Goal: Task Accomplishment & Management: Use online tool/utility

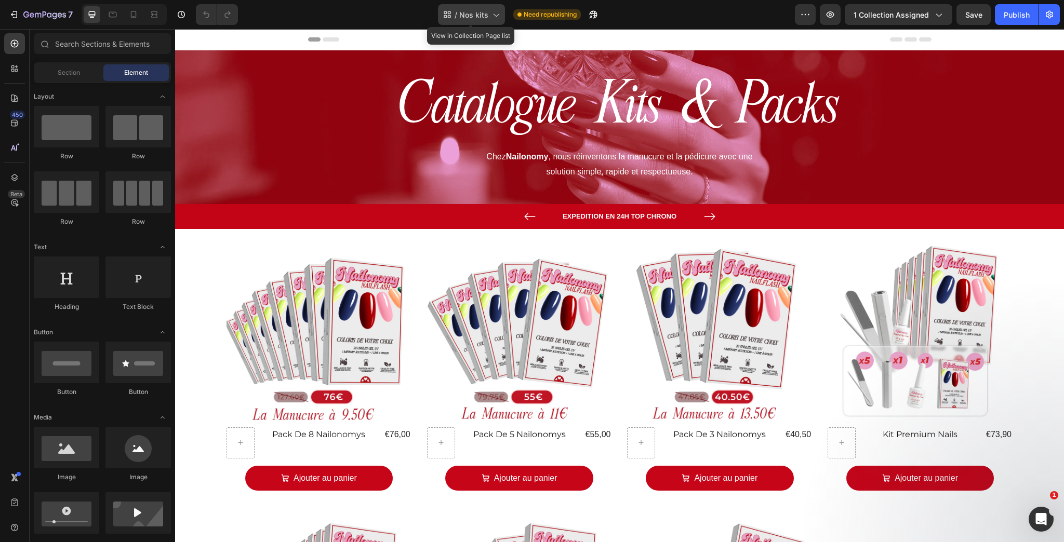
click at [473, 8] on div "/ Nos kits" at bounding box center [471, 14] width 67 height 21
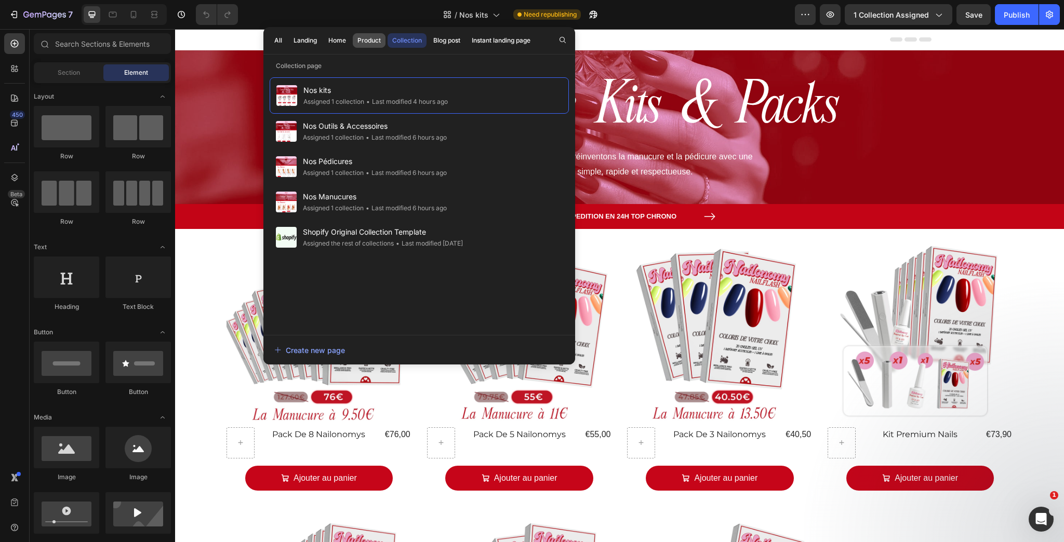
click at [359, 38] on div "Product" at bounding box center [368, 40] width 23 height 9
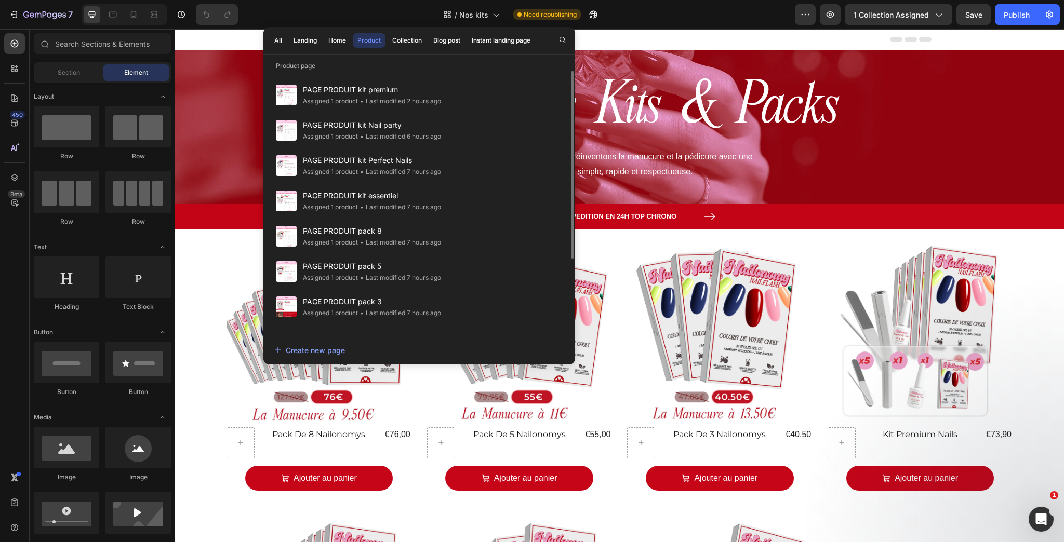
scroll to position [100, 0]
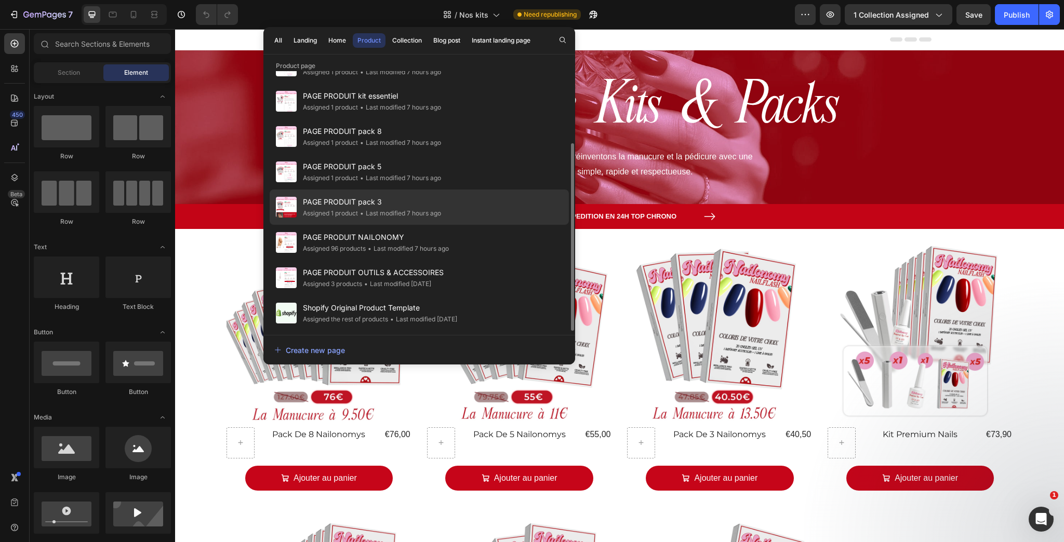
click at [382, 214] on div "• Last modified 7 hours ago" at bounding box center [399, 213] width 83 height 10
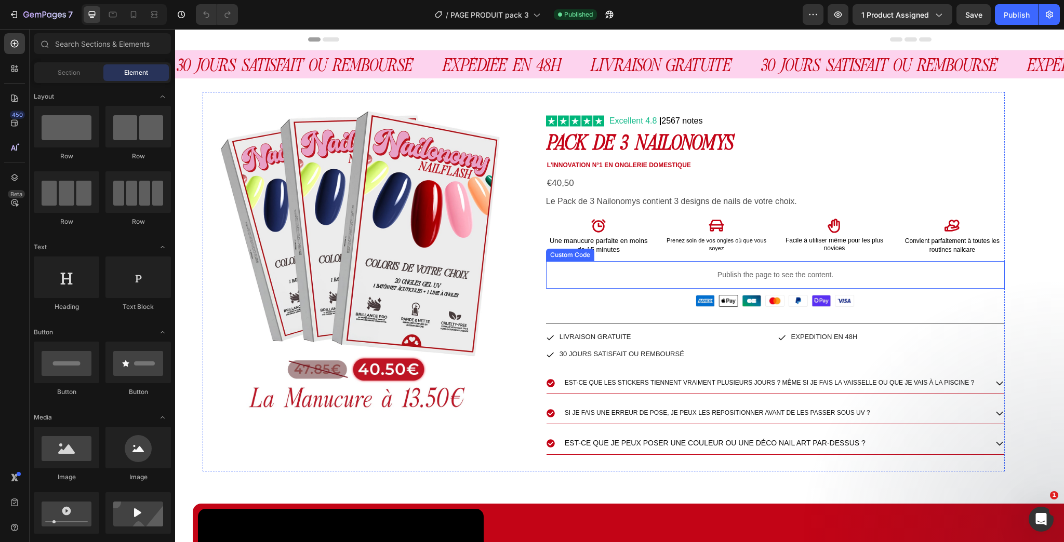
click at [869, 271] on p "Publish the page to see the content." at bounding box center [775, 275] width 459 height 11
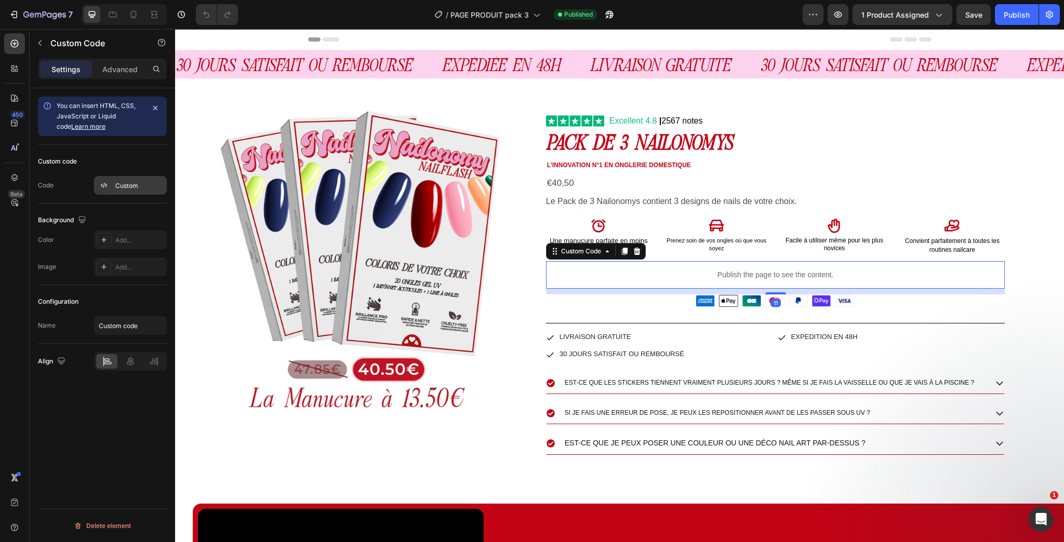
click at [136, 181] on div "Custom" at bounding box center [139, 185] width 49 height 9
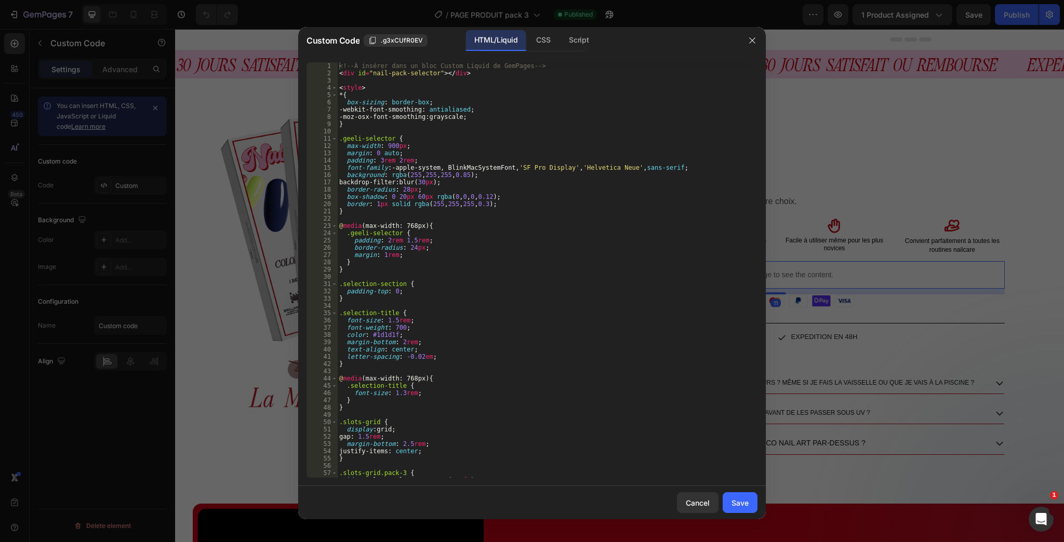
click at [480, 232] on div "<!-- À insérer dans un bloc Custom Liquid de GemPages --> < div id = "nail-pack…" at bounding box center [544, 277] width 414 height 430
type textarea "}); </script>"
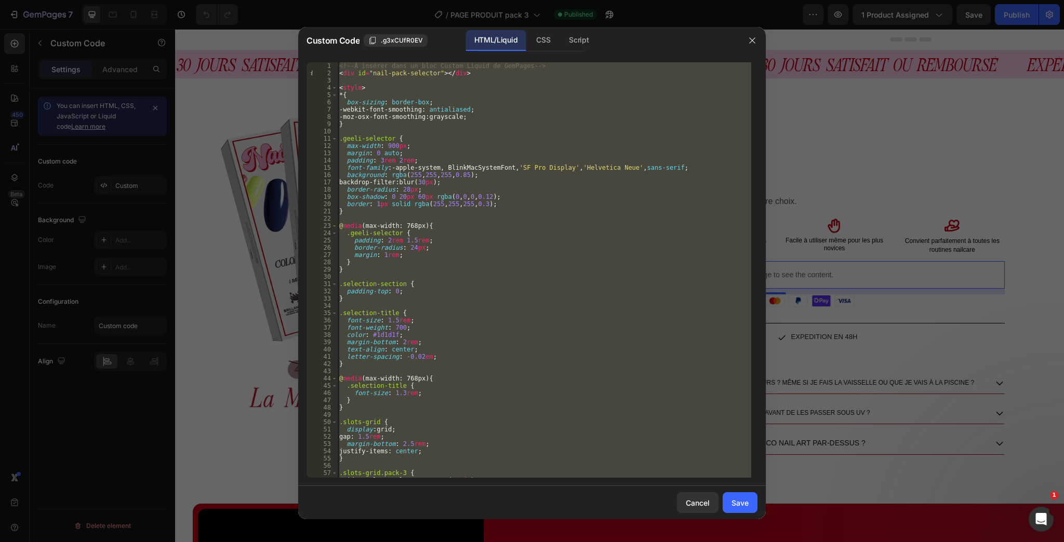
click at [538, 134] on div "<!-- À insérer dans un bloc Custom Liquid de GemPages --> < div id = "nail-pack…" at bounding box center [544, 270] width 414 height 416
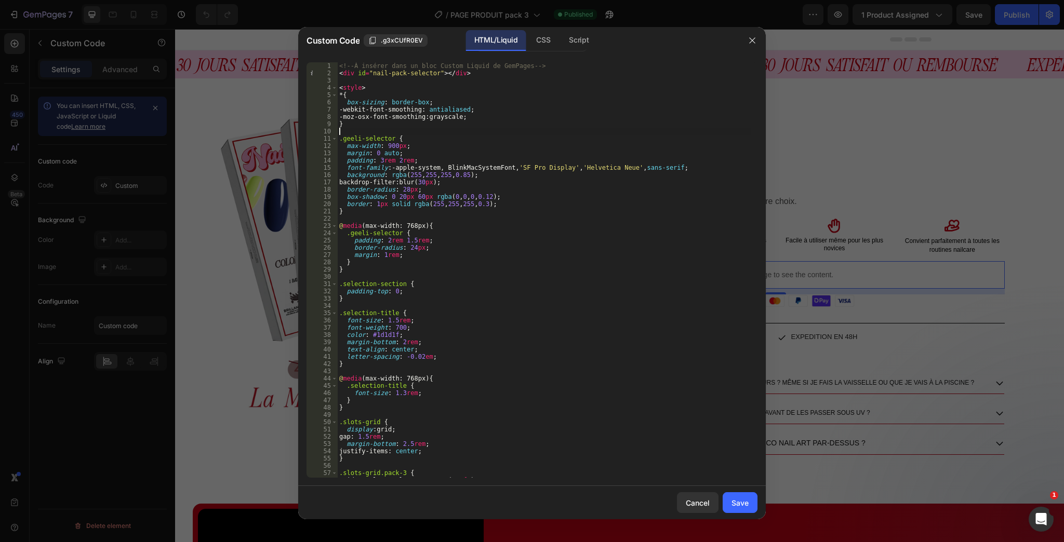
click at [520, 216] on div "<!-- À insérer dans un bloc Custom Liquid de GemPages --> < div id = "nail-pack…" at bounding box center [544, 277] width 414 height 430
type textarea "}); </script>"
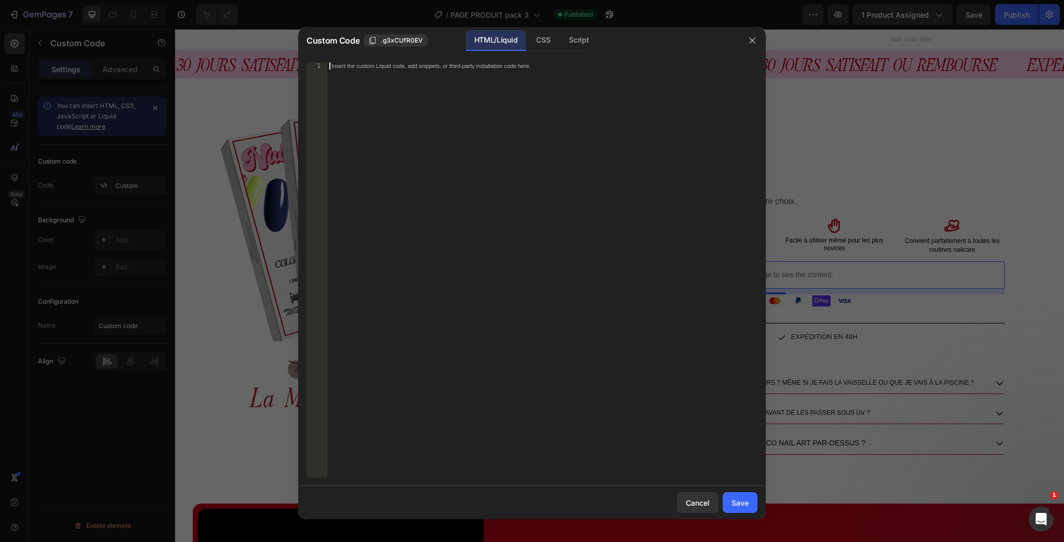
paste textarea "export default HairRegrowthQuiz;"
type textarea "export default HairRegrowthQuiz;"
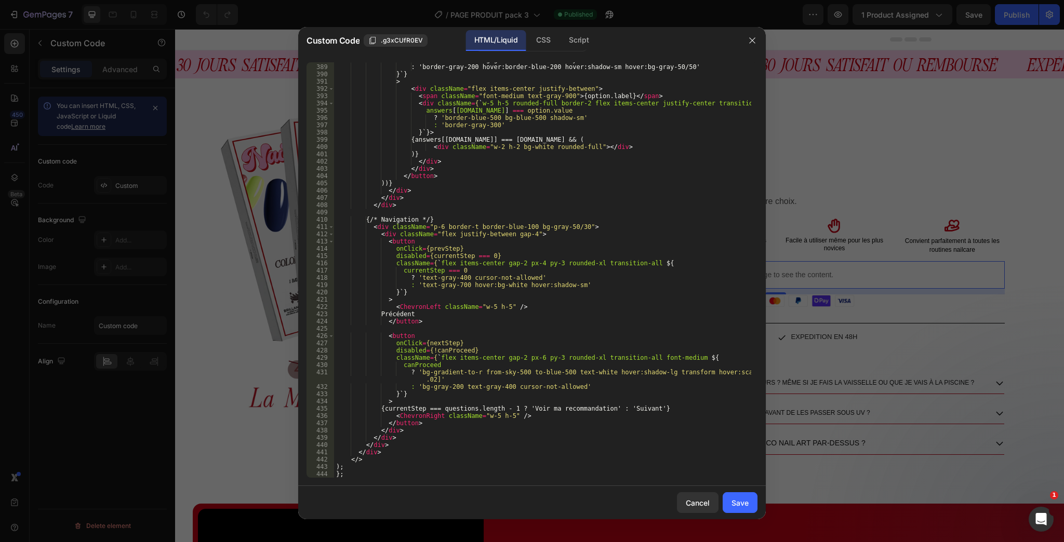
scroll to position [2952, 0]
click at [747, 505] on div "Save" at bounding box center [740, 503] width 17 height 11
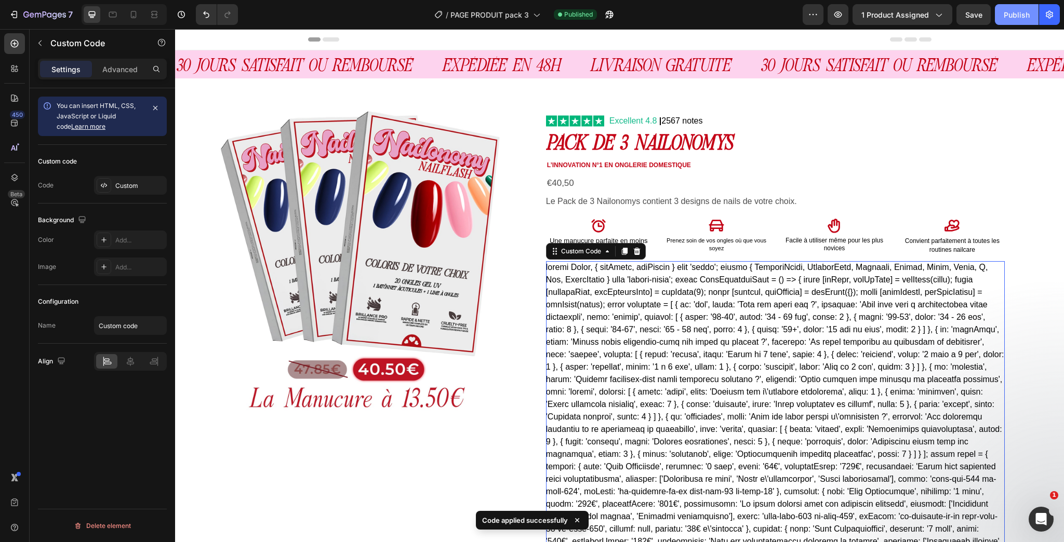
click at [1012, 12] on div "Publish" at bounding box center [1017, 14] width 26 height 11
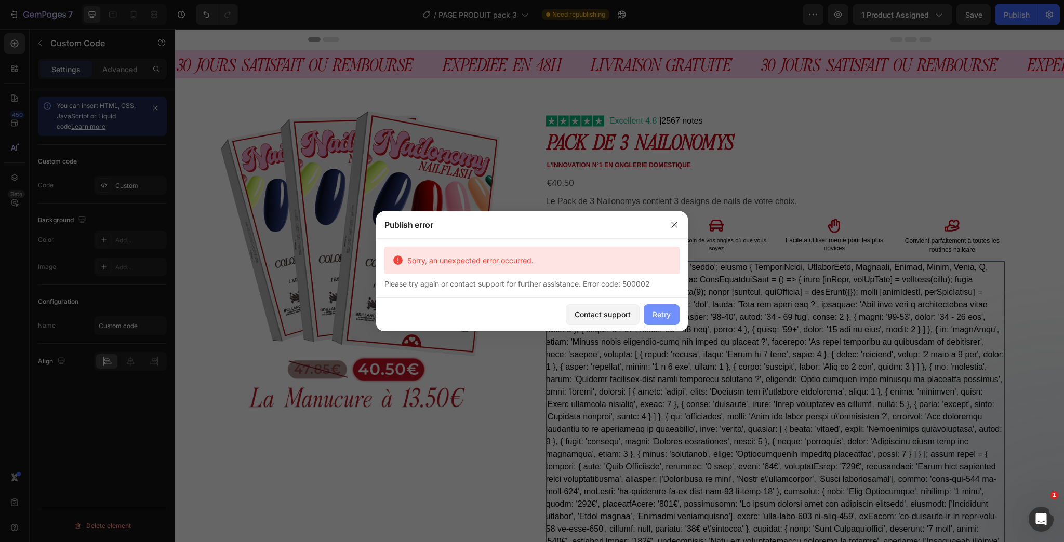
click at [665, 322] on button "Retry" at bounding box center [662, 314] width 36 height 21
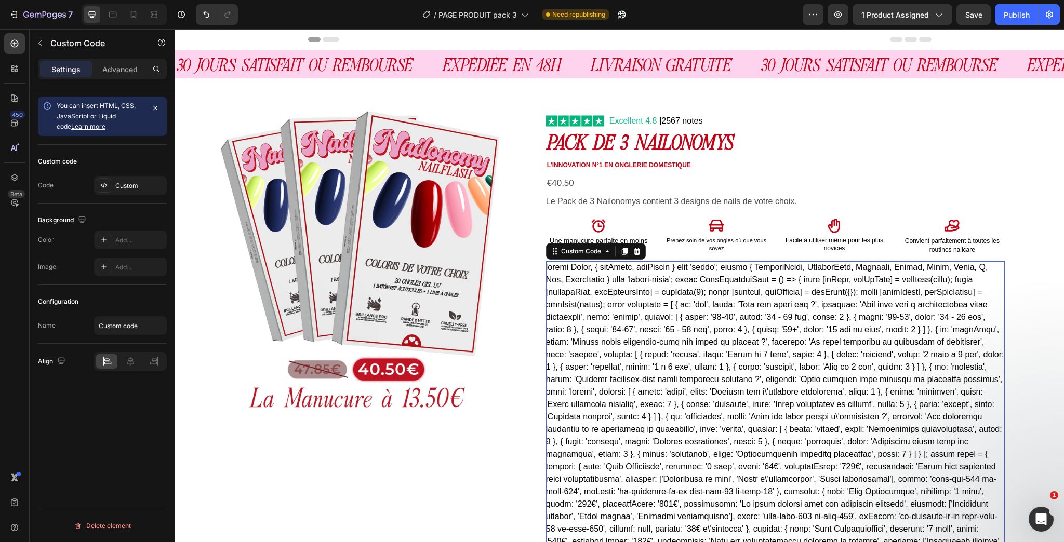
click at [120, 187] on div "Custom" at bounding box center [139, 185] width 49 height 9
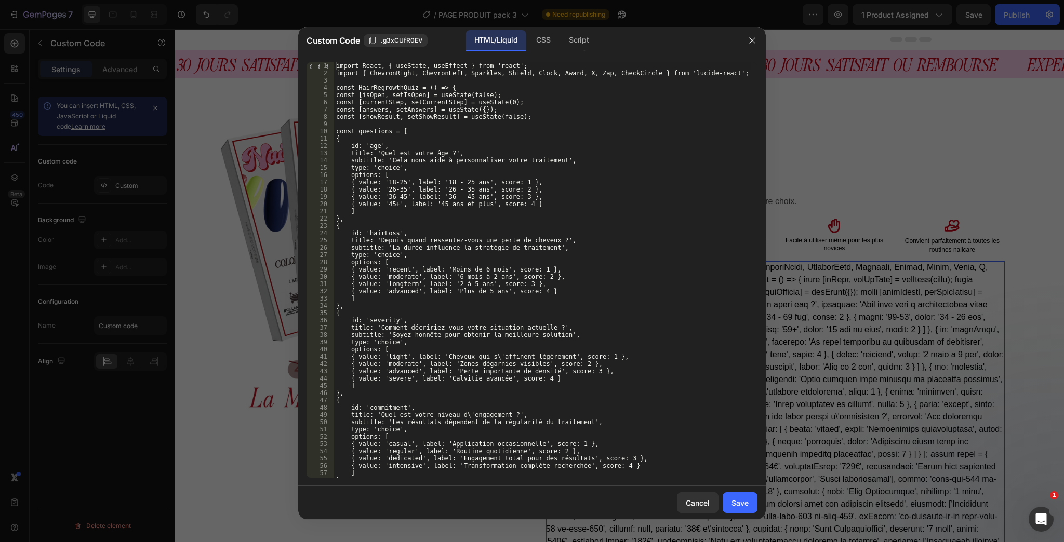
type textarea "options: ["
click at [462, 262] on div "import React, { useState, useEffect } from 'react'; import { ChevronRight, Chev…" at bounding box center [542, 277] width 417 height 430
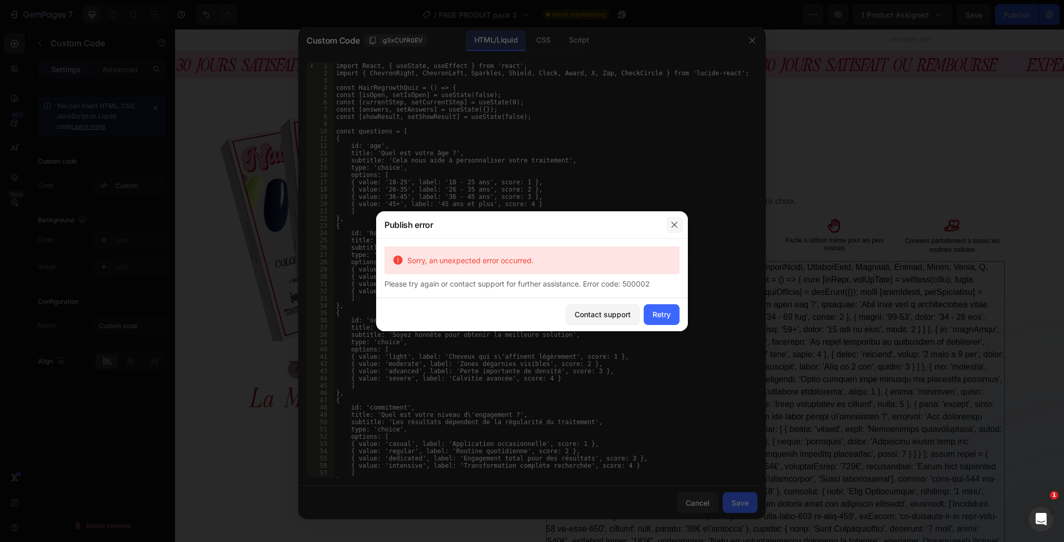
click at [674, 225] on icon "button" at bounding box center [674, 225] width 6 height 6
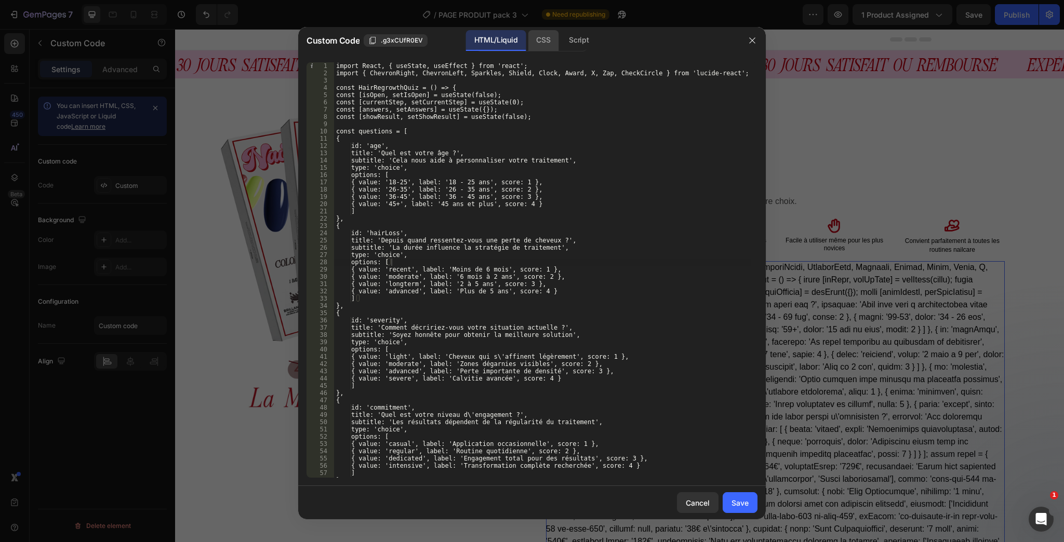
click at [540, 39] on div "CSS" at bounding box center [543, 40] width 31 height 21
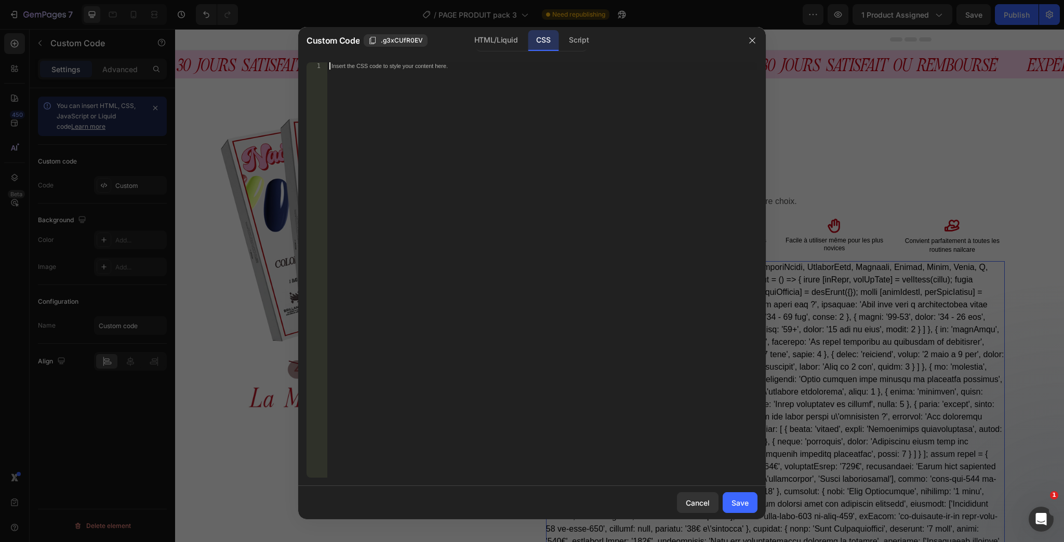
click at [574, 173] on div "Insert the CSS code to style your content here." at bounding box center [542, 277] width 430 height 430
paste textarea "export default HairRegrowthQuiz;"
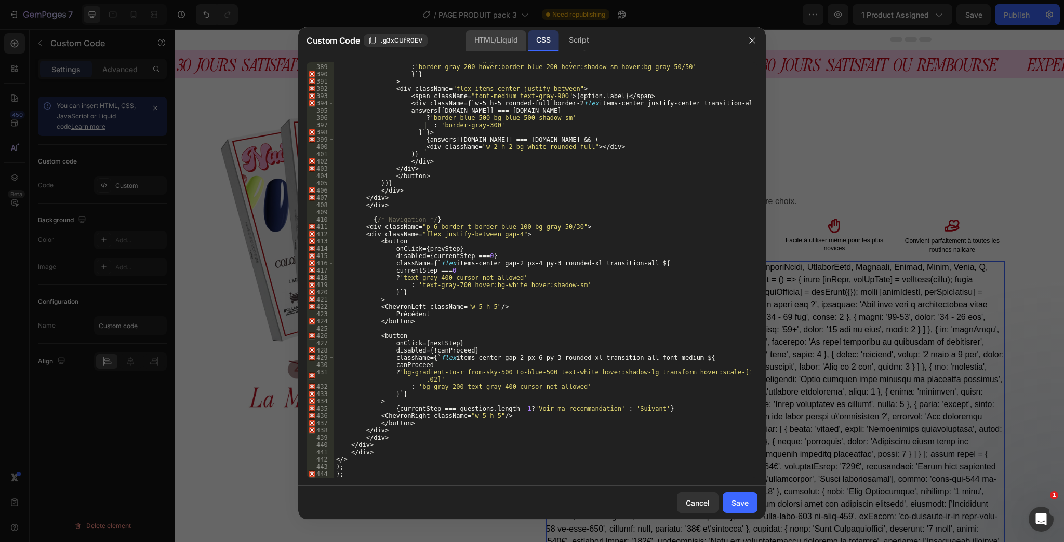
click at [502, 46] on div "HTML/Liquid" at bounding box center [496, 40] width 60 height 21
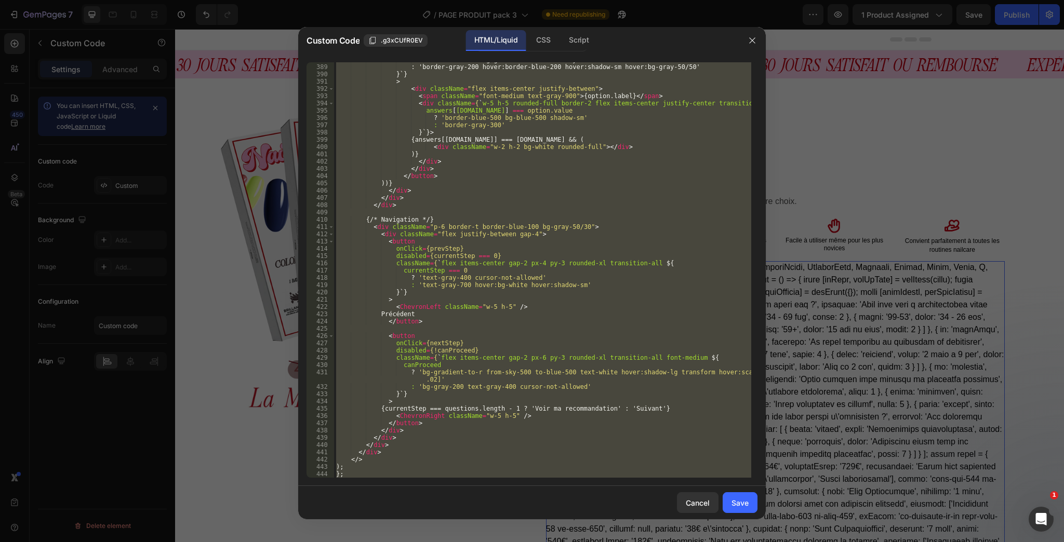
click at [511, 202] on div "? 'border-blue-500 bg-gradient-to-r from-sky-50 to-blue-50 shadow-md' : 'border…" at bounding box center [542, 270] width 417 height 416
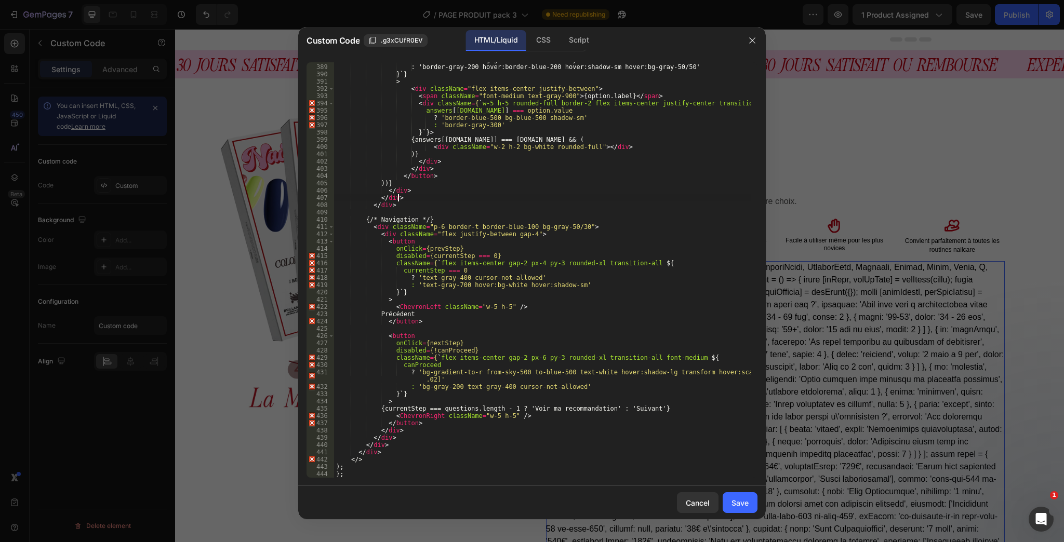
type textarea "export default HairRegrowthQuiz;"
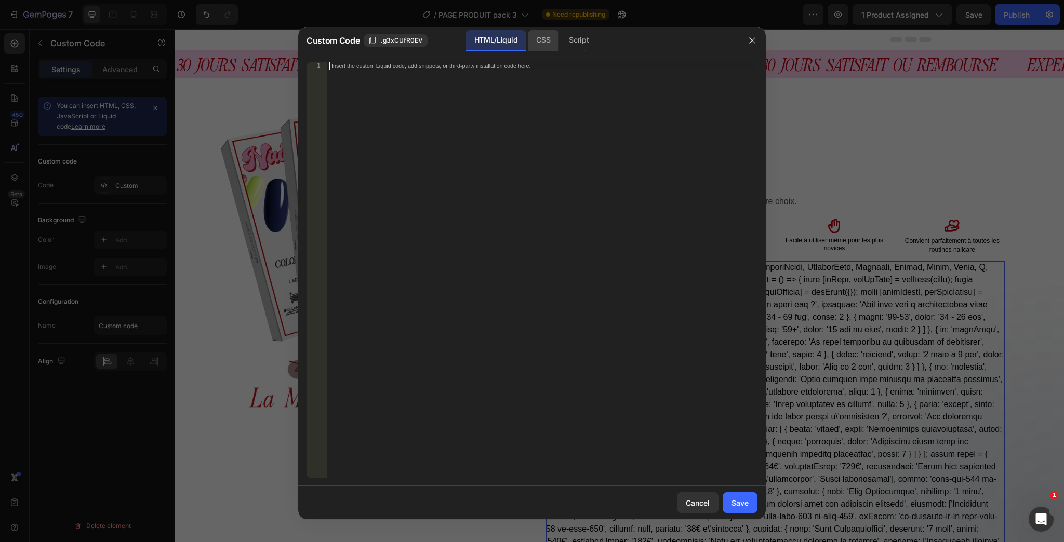
click at [541, 45] on div "CSS" at bounding box center [543, 40] width 31 height 21
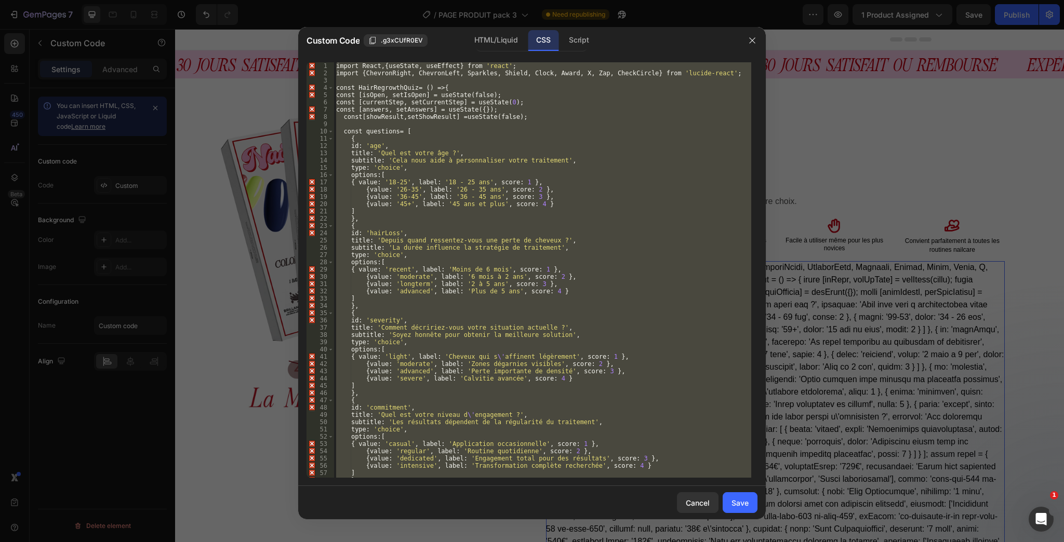
click at [619, 179] on div "import React , { useState, useEffect } from ' react ' ; import { ChevronRight, …" at bounding box center [542, 270] width 417 height 416
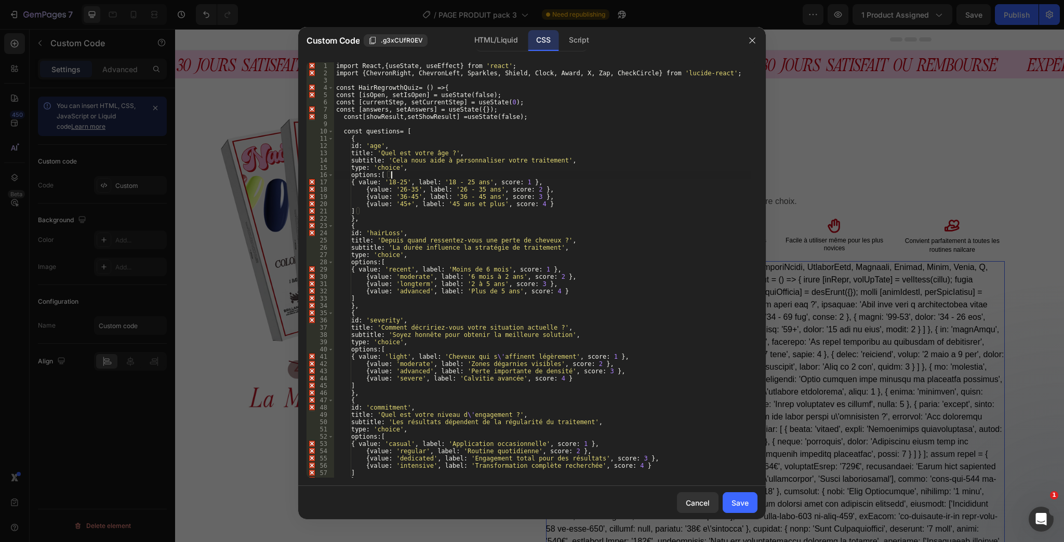
click at [634, 448] on div "import React , { useState, useEffect } from ' react ' ; import { ChevronRight, …" at bounding box center [542, 277] width 417 height 430
type textarea "export default HairRegrowthQuiz;"
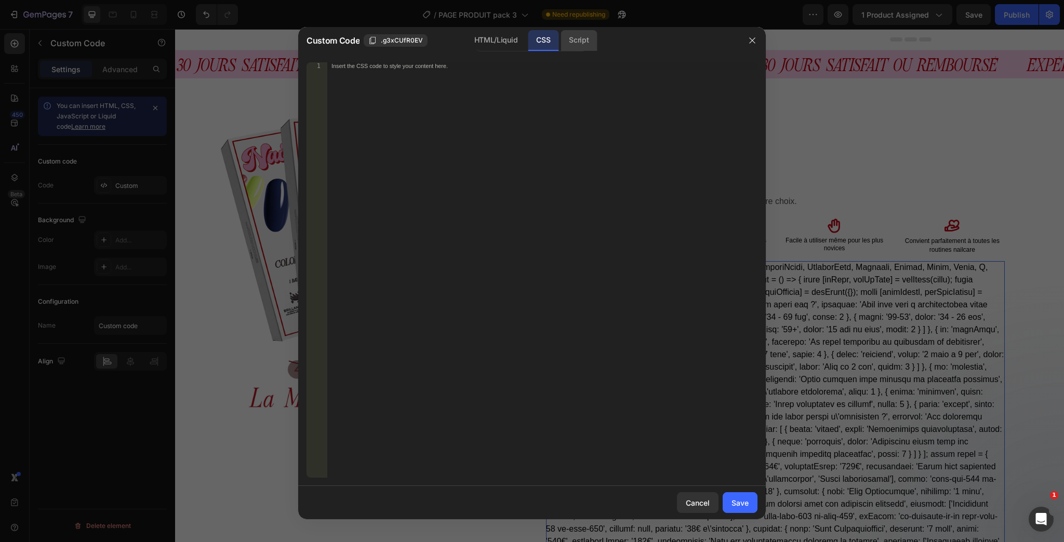
click at [587, 41] on div "Script" at bounding box center [579, 40] width 36 height 21
click at [517, 46] on div "HTML/Liquid" at bounding box center [496, 40] width 60 height 21
click at [611, 263] on div "Insert the custom Liquid code, add snippets, or third-party installation code h…" at bounding box center [542, 277] width 430 height 430
paste textarea "</html>"
type textarea "</html>"
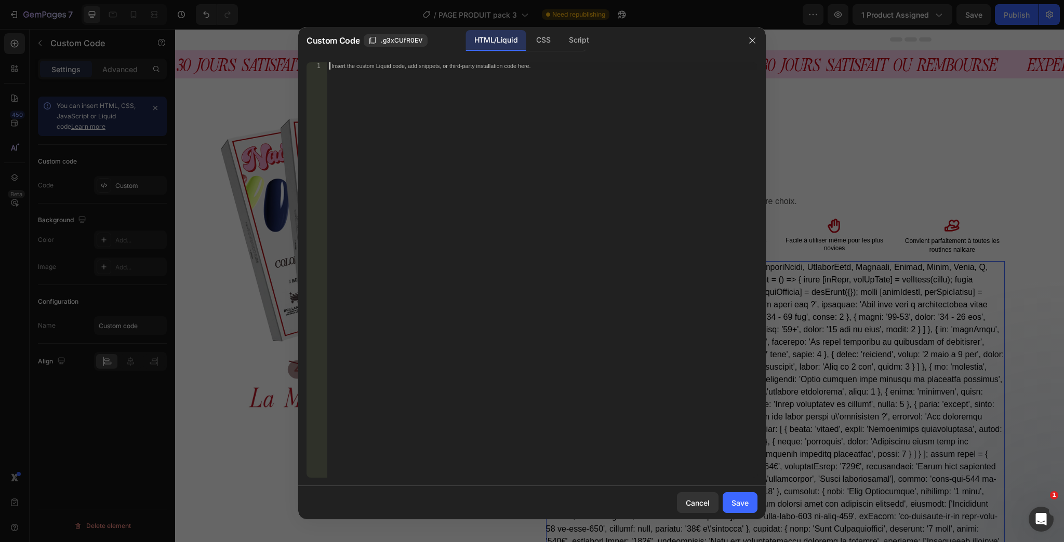
scroll to position [7338, 0]
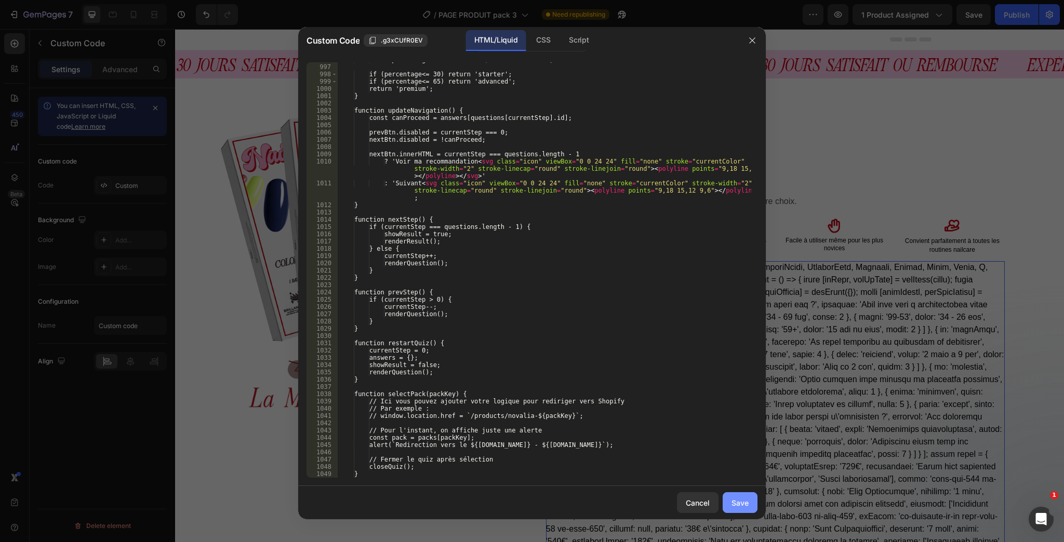
click at [739, 503] on div "Save" at bounding box center [740, 503] width 17 height 11
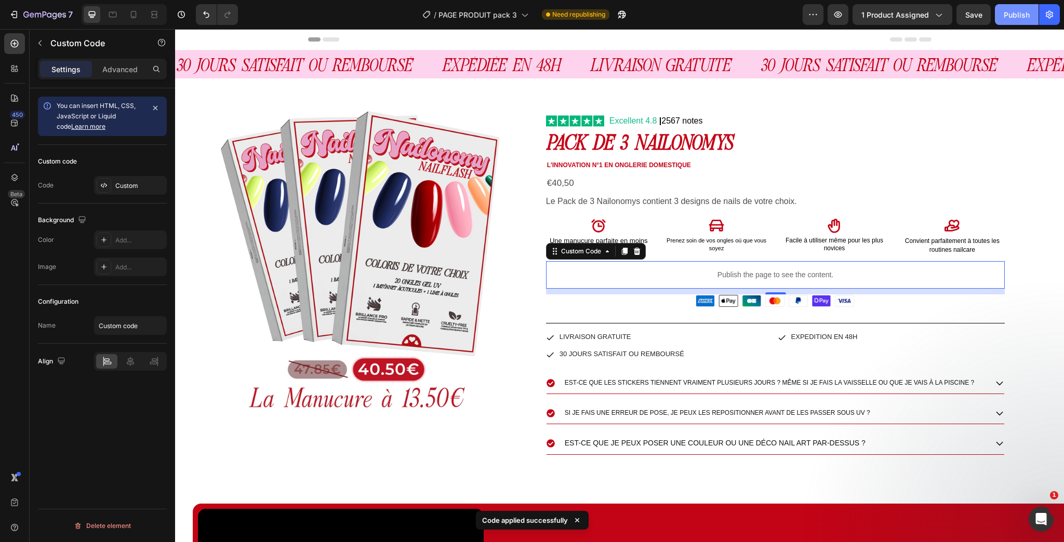
click at [1004, 18] on div "Publish" at bounding box center [1017, 14] width 26 height 11
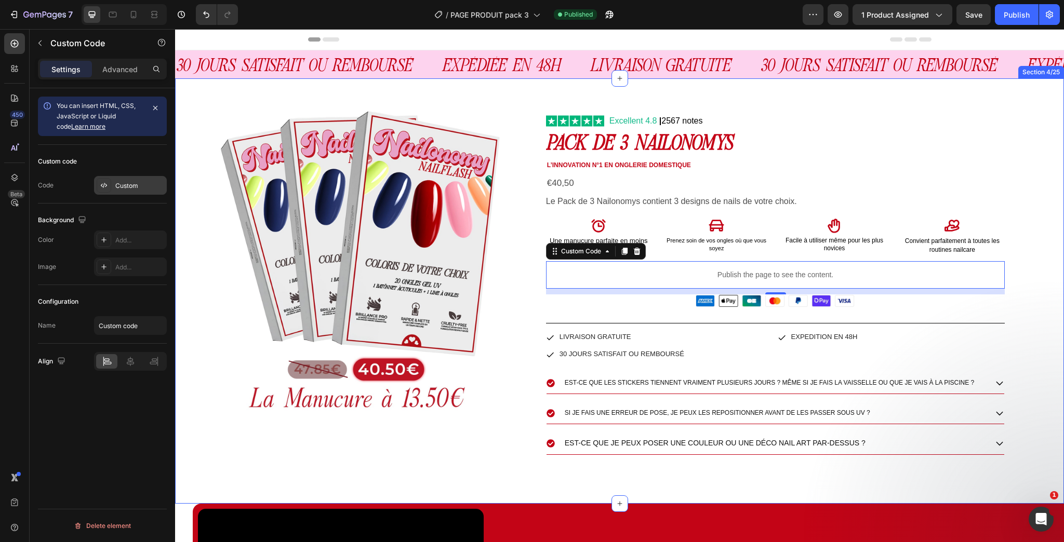
click at [137, 183] on div "Custom" at bounding box center [139, 185] width 49 height 9
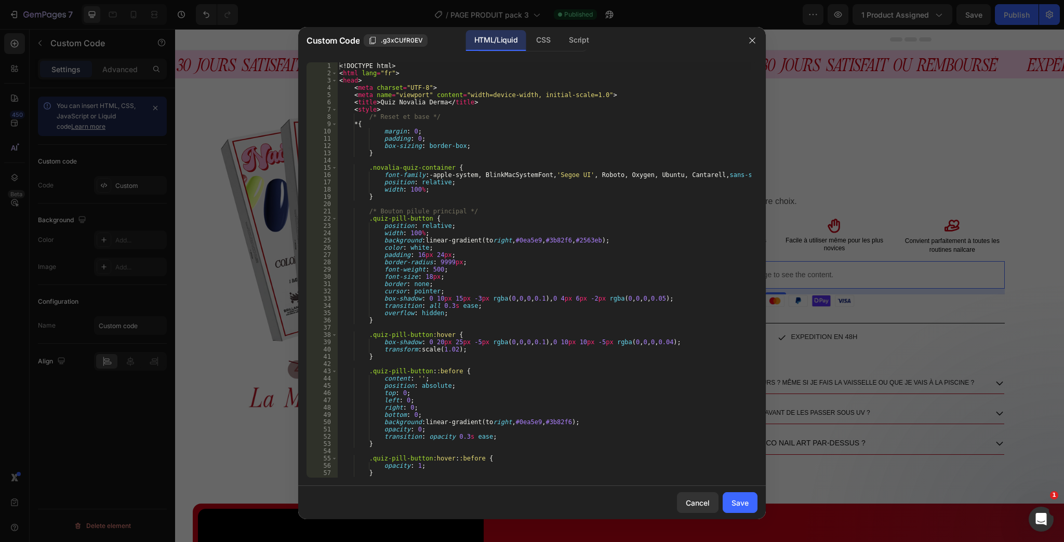
click at [210, 17] on div at bounding box center [532, 271] width 1064 height 542
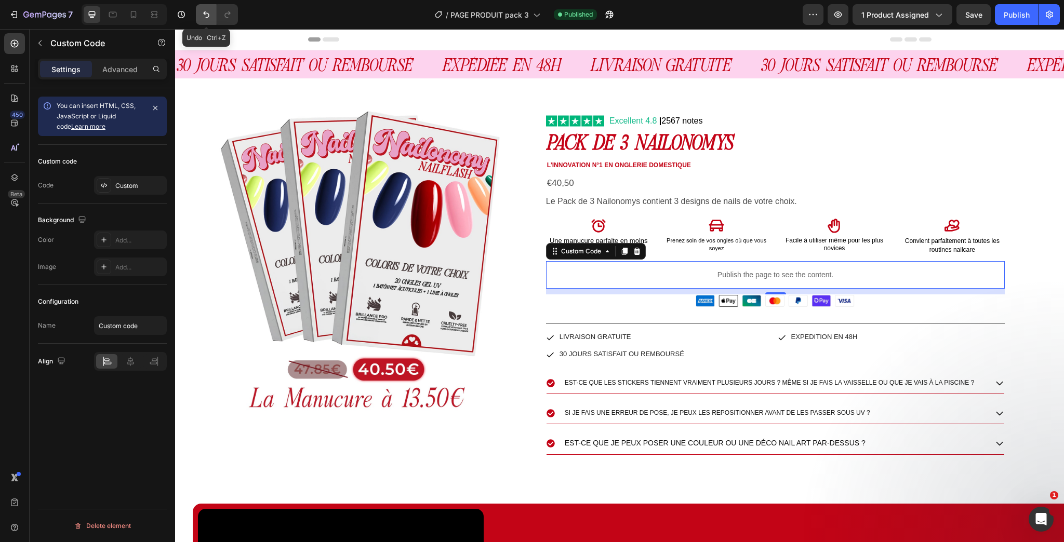
click at [204, 13] on icon "Undo/Redo" at bounding box center [206, 14] width 6 height 7
click at [118, 188] on div "Custom" at bounding box center [139, 185] width 49 height 9
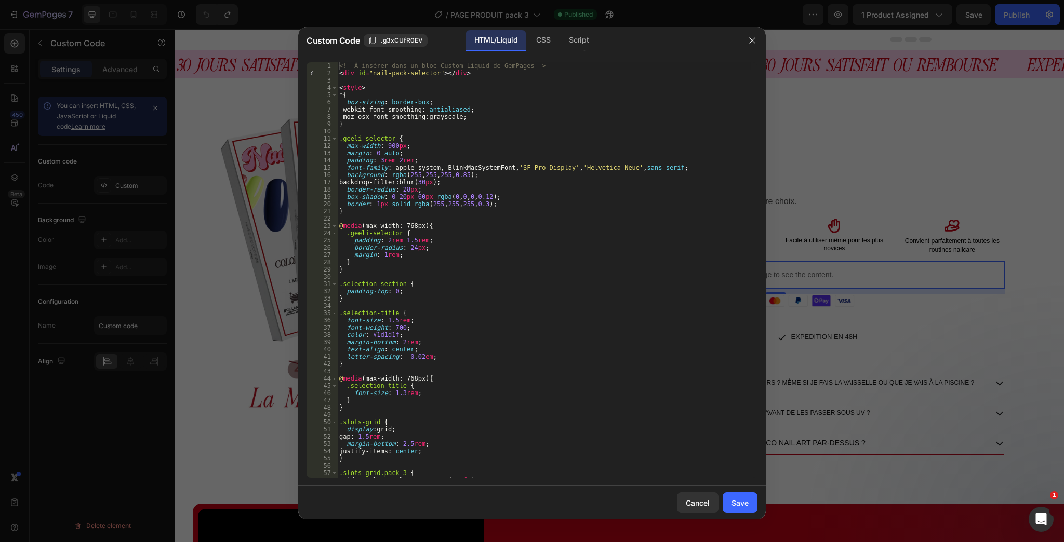
click at [799, 110] on div at bounding box center [532, 271] width 1064 height 542
